Goal: Task Accomplishment & Management: Manage account settings

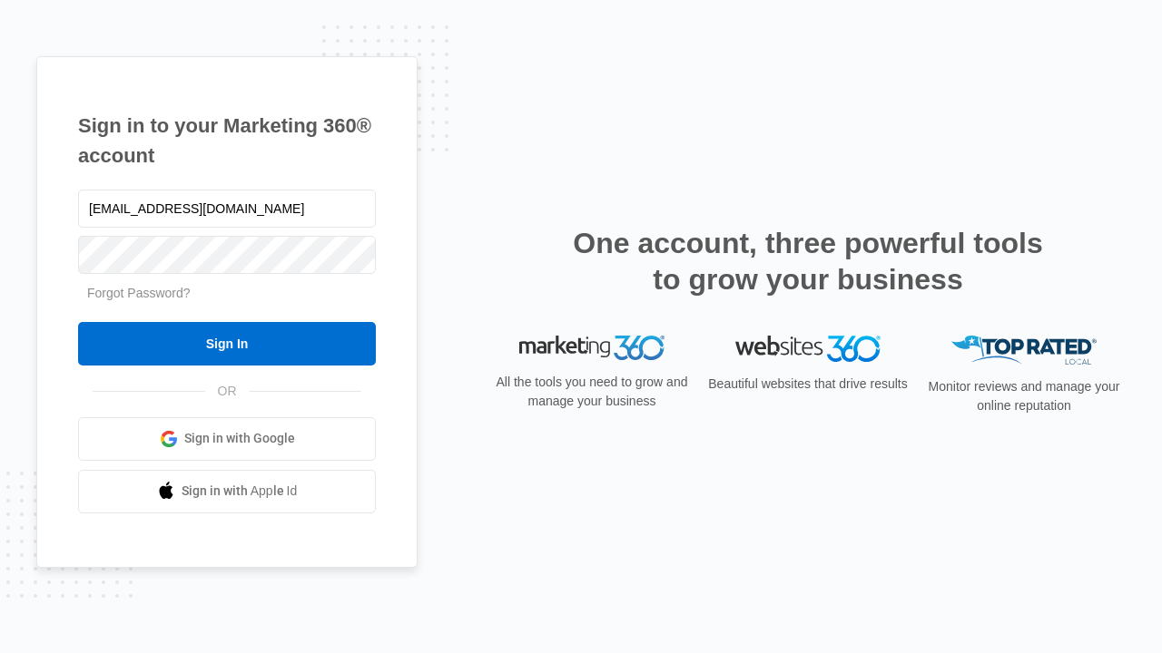
type input "dankie614@gmail.com"
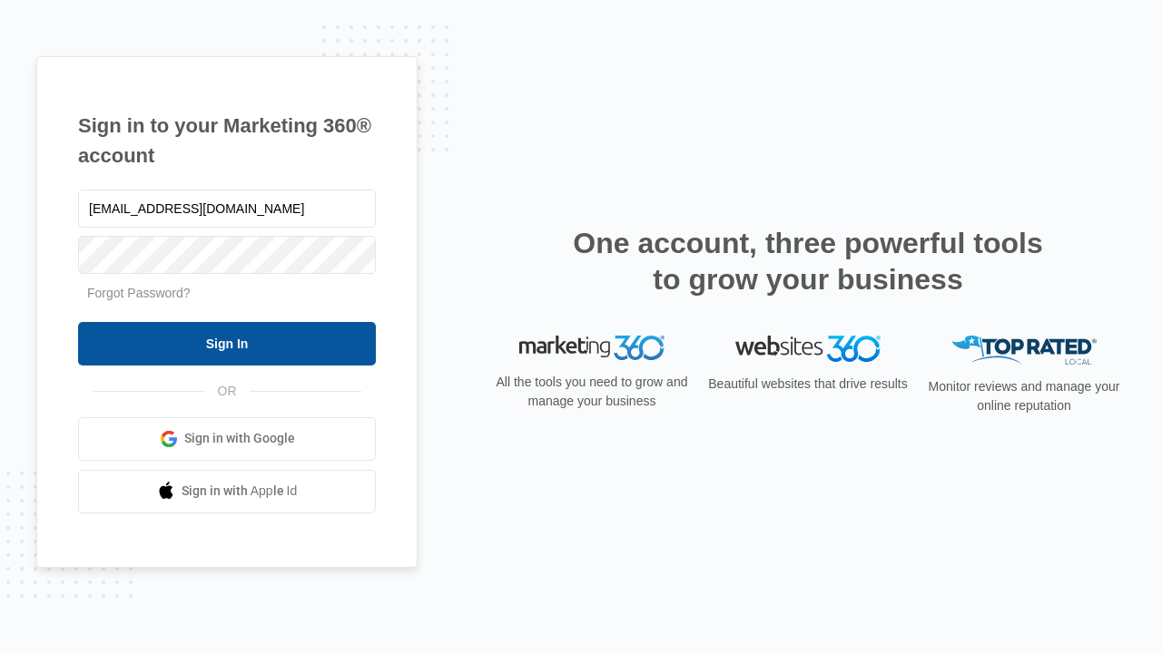
click at [227, 343] on input "Sign In" at bounding box center [227, 344] width 298 height 44
